Goal: Task Accomplishment & Management: Manage account settings

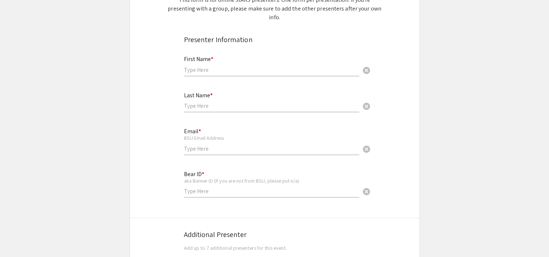
scroll to position [103, 0]
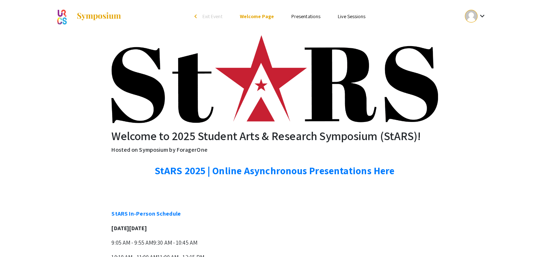
scroll to position [22, 0]
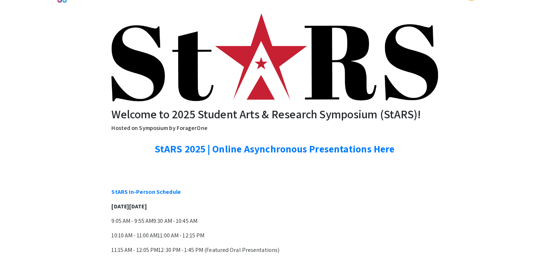
click at [244, 153] on link "StARS 2025 | Online Asynchronous Presentations Here" at bounding box center [274, 148] width 240 height 13
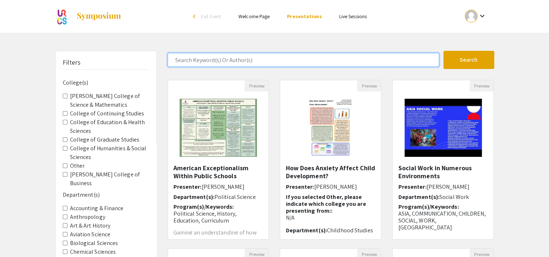
click at [284, 61] on input "Search Keyword(s) Or Author(s)" at bounding box center [303, 60] width 271 height 14
type input "[PERSON_NAME]"
click at [443, 51] on button "Search" at bounding box center [468, 60] width 51 height 18
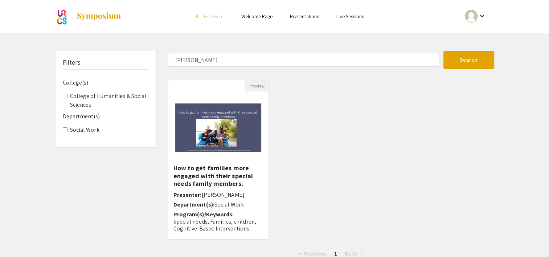
click at [232, 172] on h5 "How to get families more engaged with their special needs family members." at bounding box center [218, 176] width 90 height 24
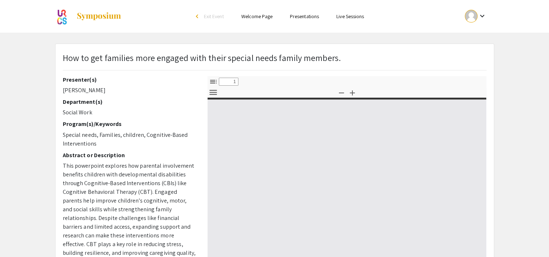
select select "custom"
type input "0"
select select "custom"
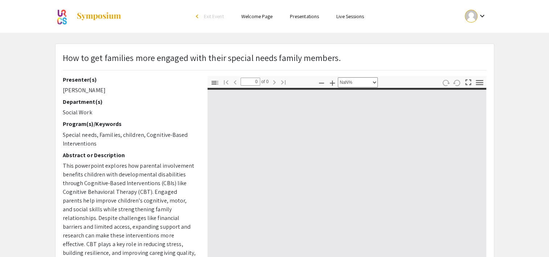
type input "1"
select select "auto"
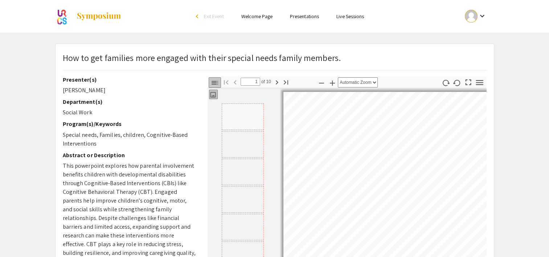
type input "2"
select select "auto"
type input "2"
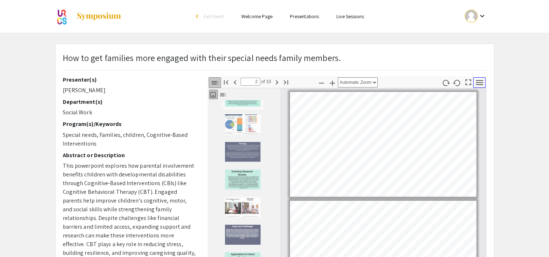
click at [480, 81] on icon "button" at bounding box center [479, 83] width 10 height 10
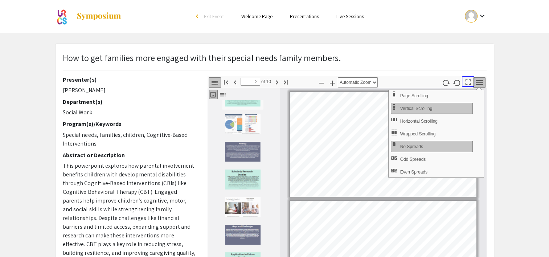
click at [467, 83] on icon "button" at bounding box center [468, 82] width 10 height 10
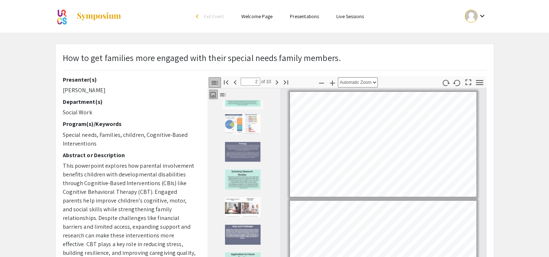
select select "page-fit"
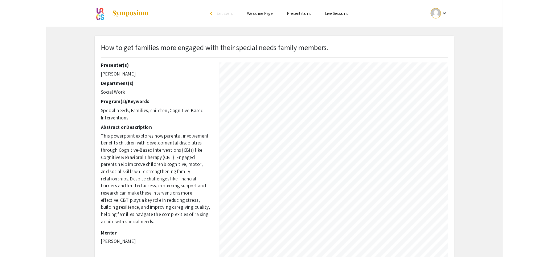
scroll to position [53, 0]
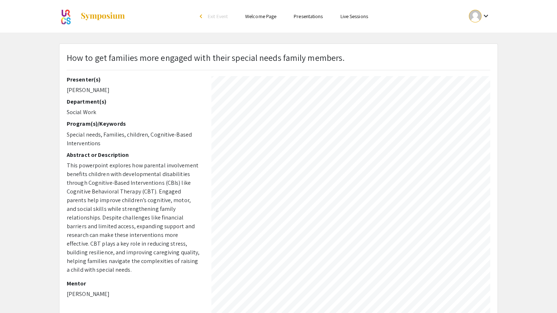
type input "5"
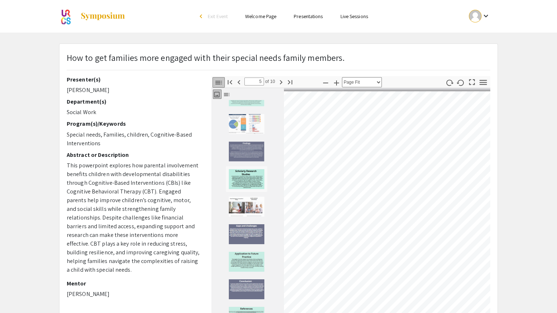
select select "auto"
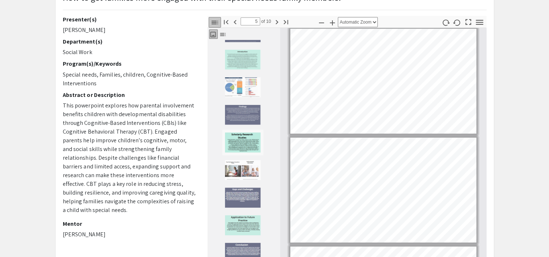
scroll to position [59, 0]
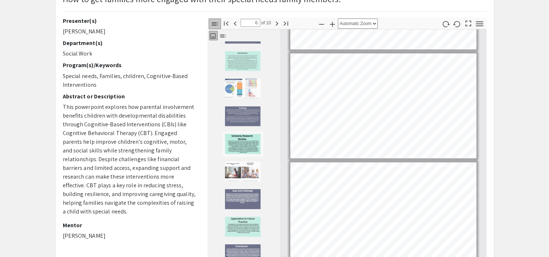
type input "7"
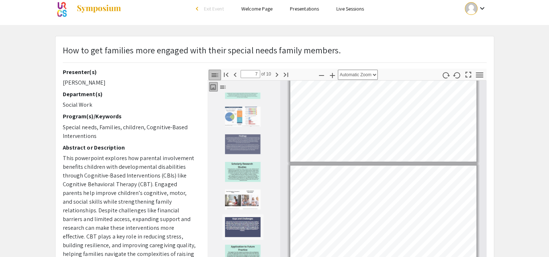
scroll to position [0, 0]
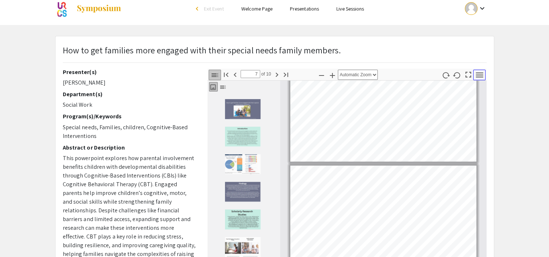
click at [481, 73] on icon "button" at bounding box center [479, 75] width 10 height 10
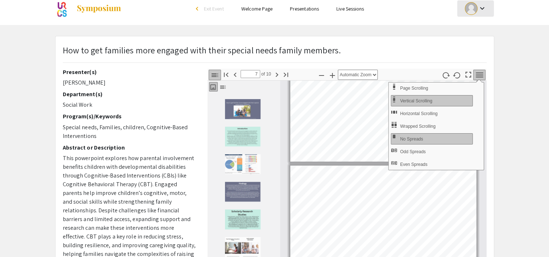
click at [470, 7] on div at bounding box center [471, 8] width 13 height 13
click at [480, 48] on button "My Submissions" at bounding box center [479, 45] width 45 height 17
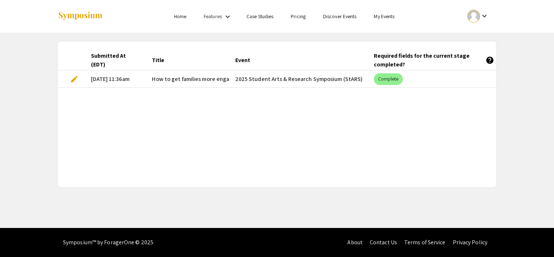
click at [72, 80] on span "edit" at bounding box center [74, 79] width 9 height 9
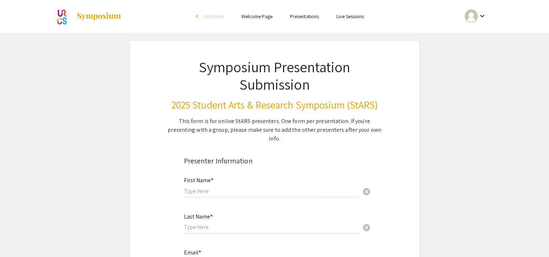
type input "Jayde"
type input "[PERSON_NAME]"
type input "[EMAIL_ADDRESS][DOMAIN_NAME]"
type input "00454505"
type input "[PERSON_NAME]"
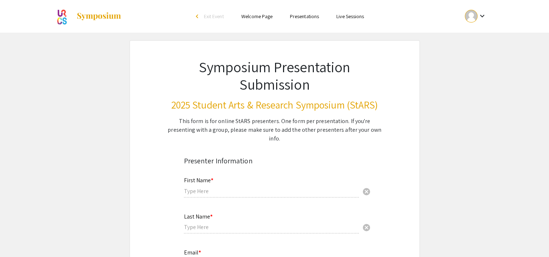
type input "Special needs, Families, children, Cognitive-Based Interventions"
radio input "true"
select select "custom"
type input "0"
select select "custom"
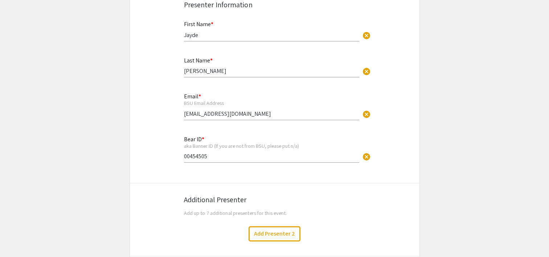
scroll to position [75, 0]
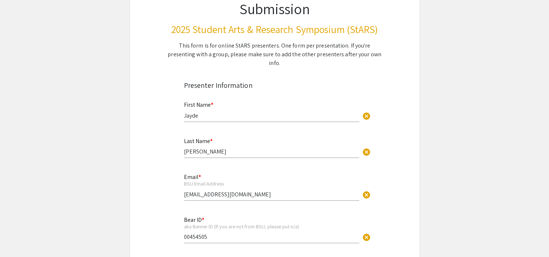
type input "1"
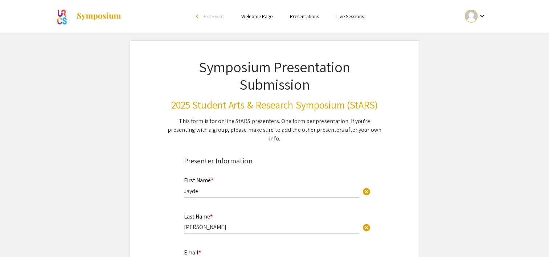
select select "auto"
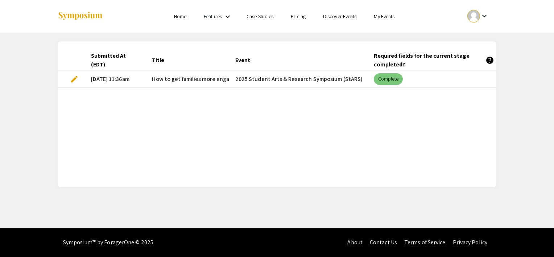
click at [384, 73] on div "Complete" at bounding box center [388, 79] width 32 height 15
click at [372, 74] on mat-cell "Complete" at bounding box center [437, 78] width 139 height 17
click at [136, 80] on mat-cell "[DATE] 11:36am" at bounding box center [115, 78] width 61 height 17
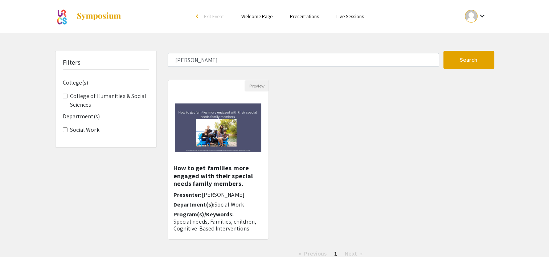
click at [183, 167] on h5 "How to get families more engaged with their special needs family members." at bounding box center [218, 176] width 90 height 24
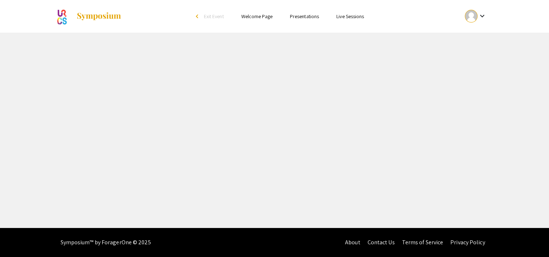
select select "custom"
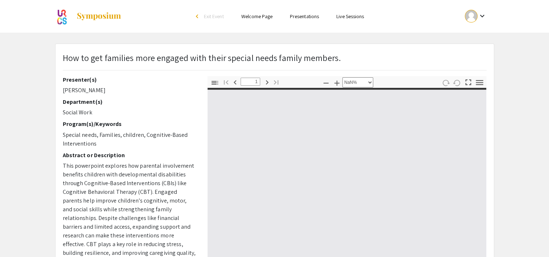
type input "0"
select select "custom"
type input "1"
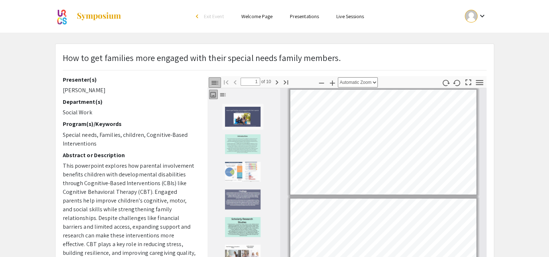
scroll to position [25, 0]
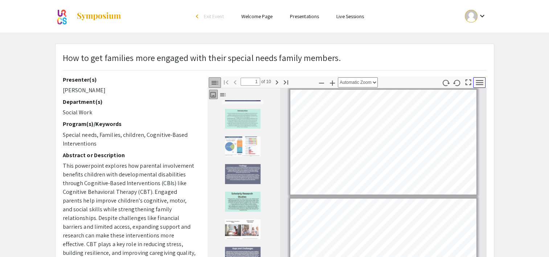
click at [475, 81] on icon "button" at bounding box center [479, 83] width 10 height 10
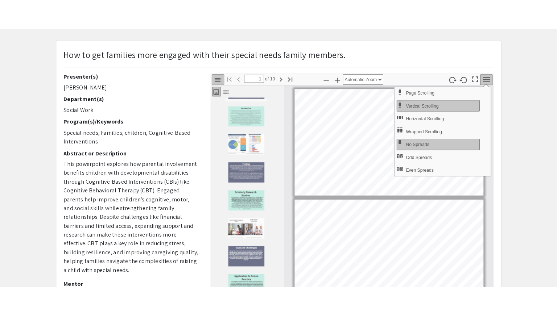
scroll to position [30, 0]
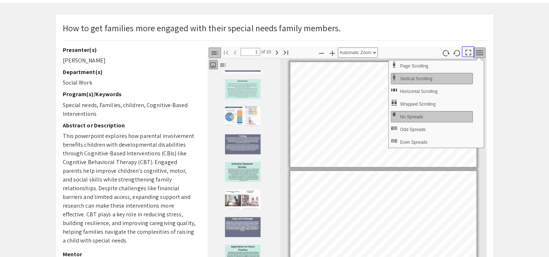
click at [473, 51] on icon "button" at bounding box center [468, 53] width 10 height 10
select select "page-fit"
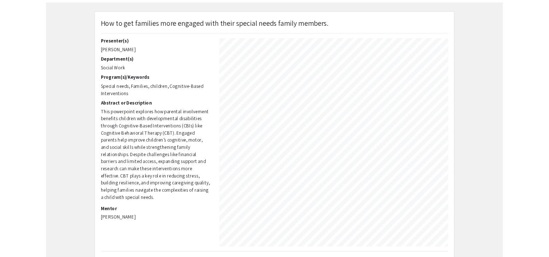
scroll to position [0, 0]
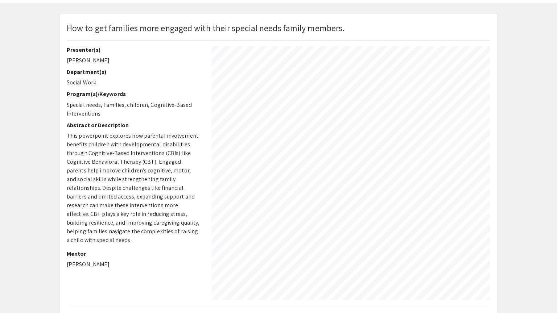
type input "7"
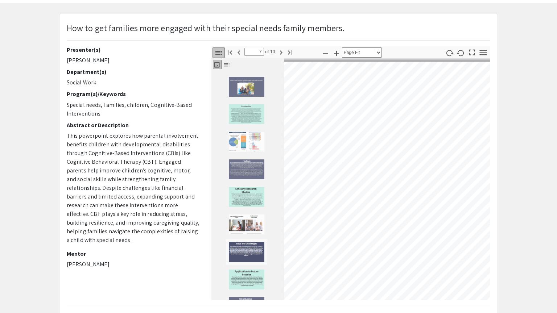
select select "auto"
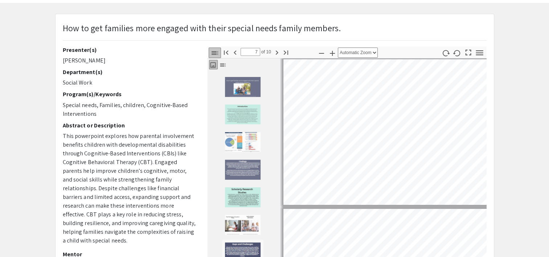
scroll to position [656, 0]
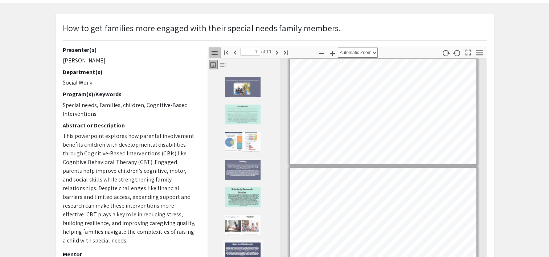
click at [214, 63] on icon "button" at bounding box center [212, 64] width 7 height 7
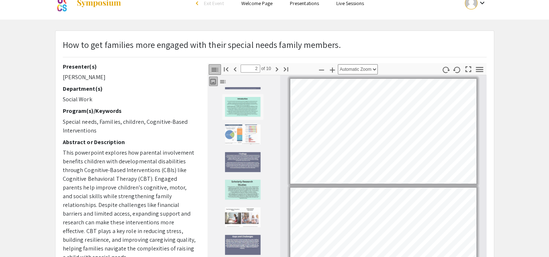
scroll to position [12, 0]
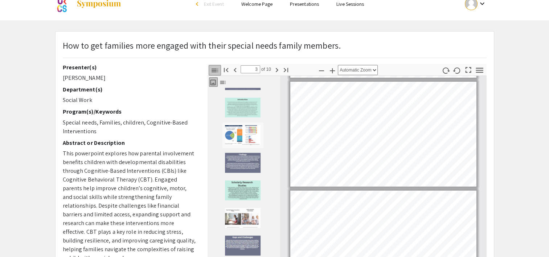
type input "2"
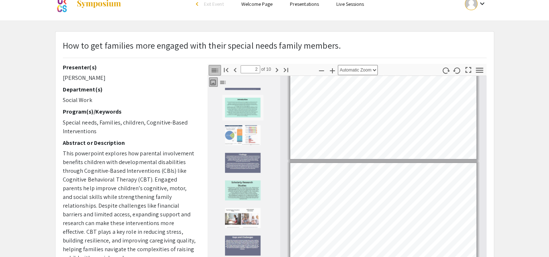
scroll to position [0, 0]
